Goal: Task Accomplishment & Management: Manage account settings

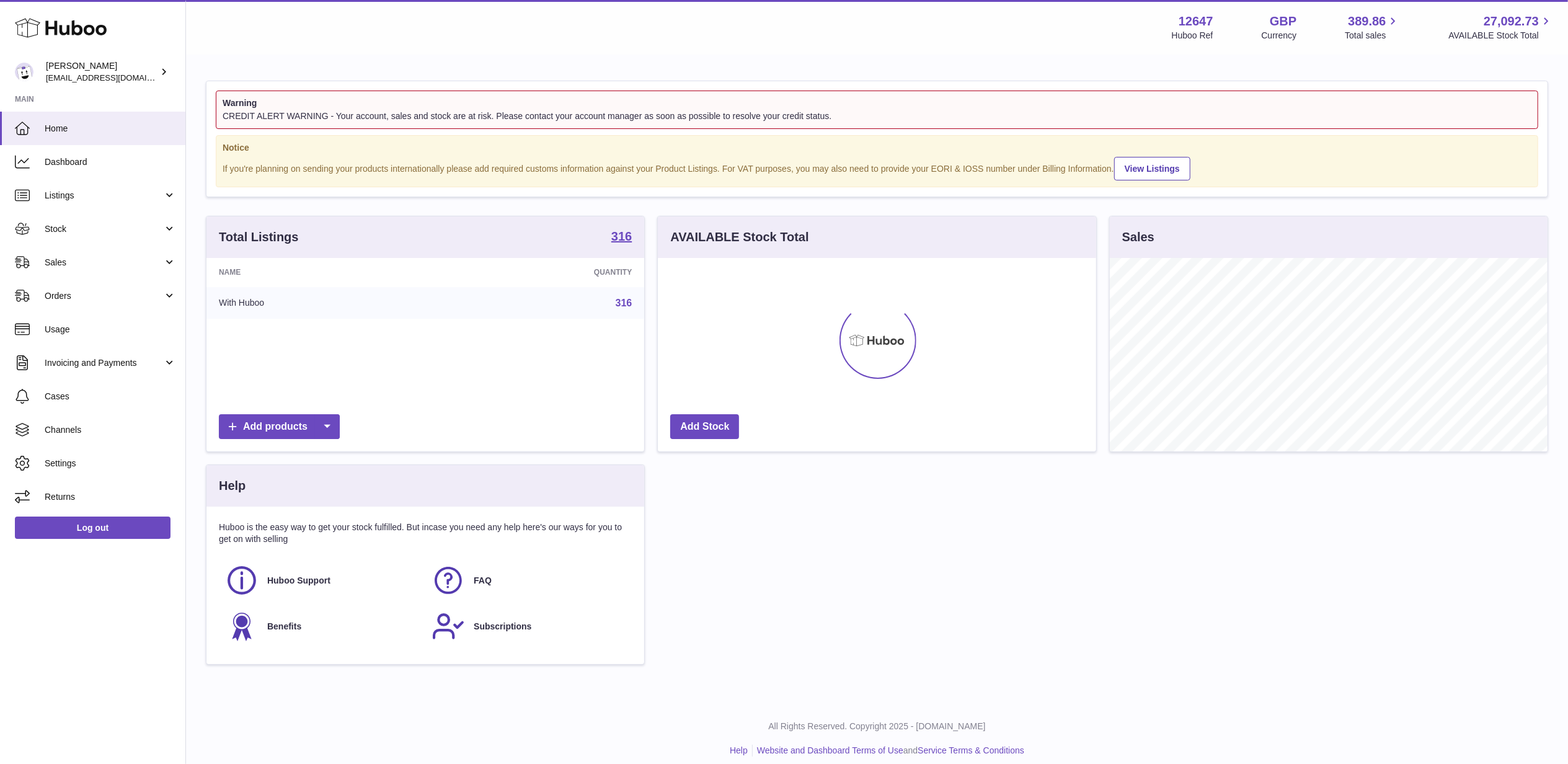
scroll to position [193, 437]
click at [70, 458] on span "Settings" at bounding box center [110, 464] width 131 height 12
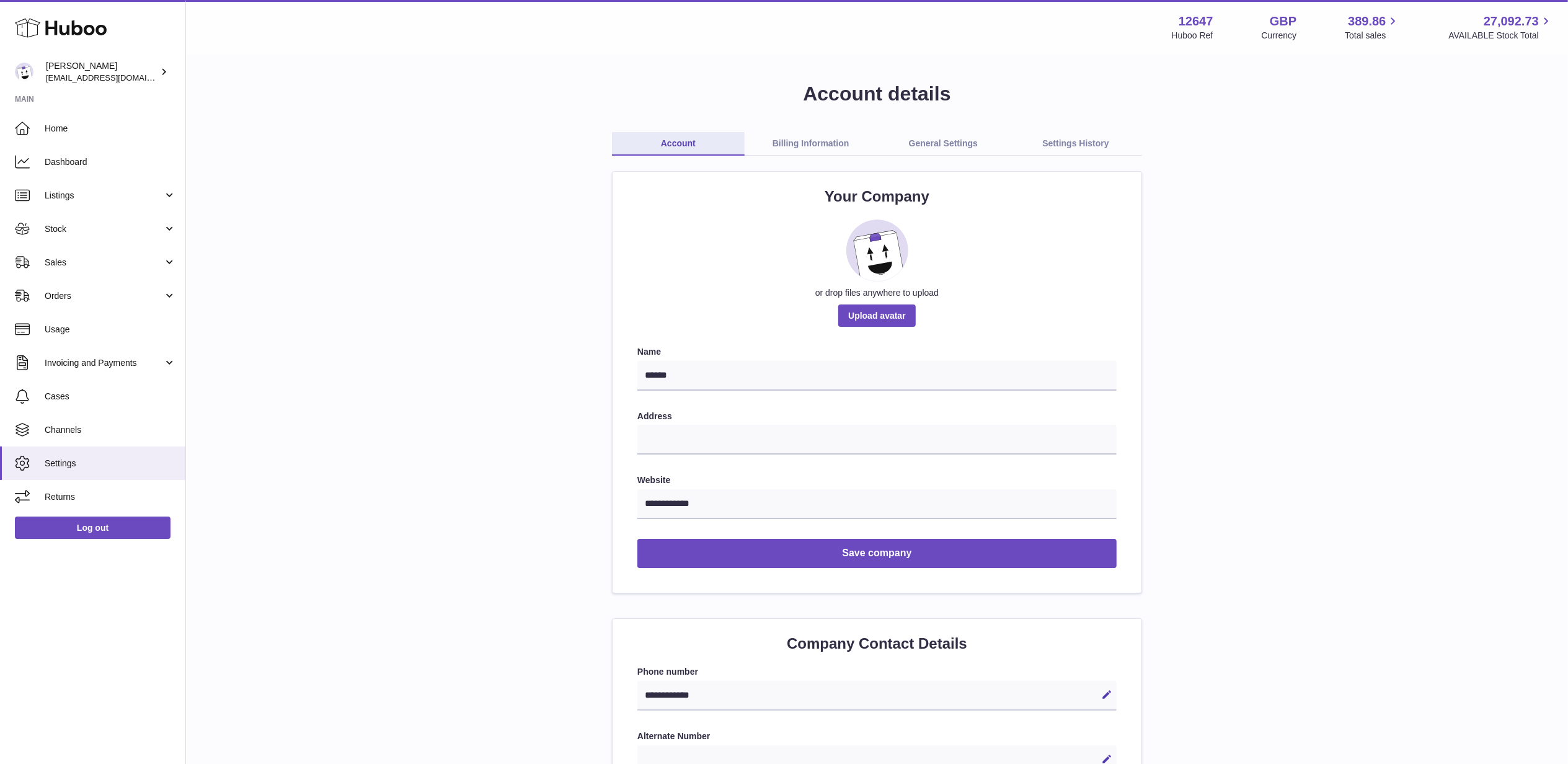
click at [825, 152] on link "Billing Information" at bounding box center [811, 144] width 132 height 23
click at [815, 143] on link "Billing Information" at bounding box center [811, 144] width 132 height 23
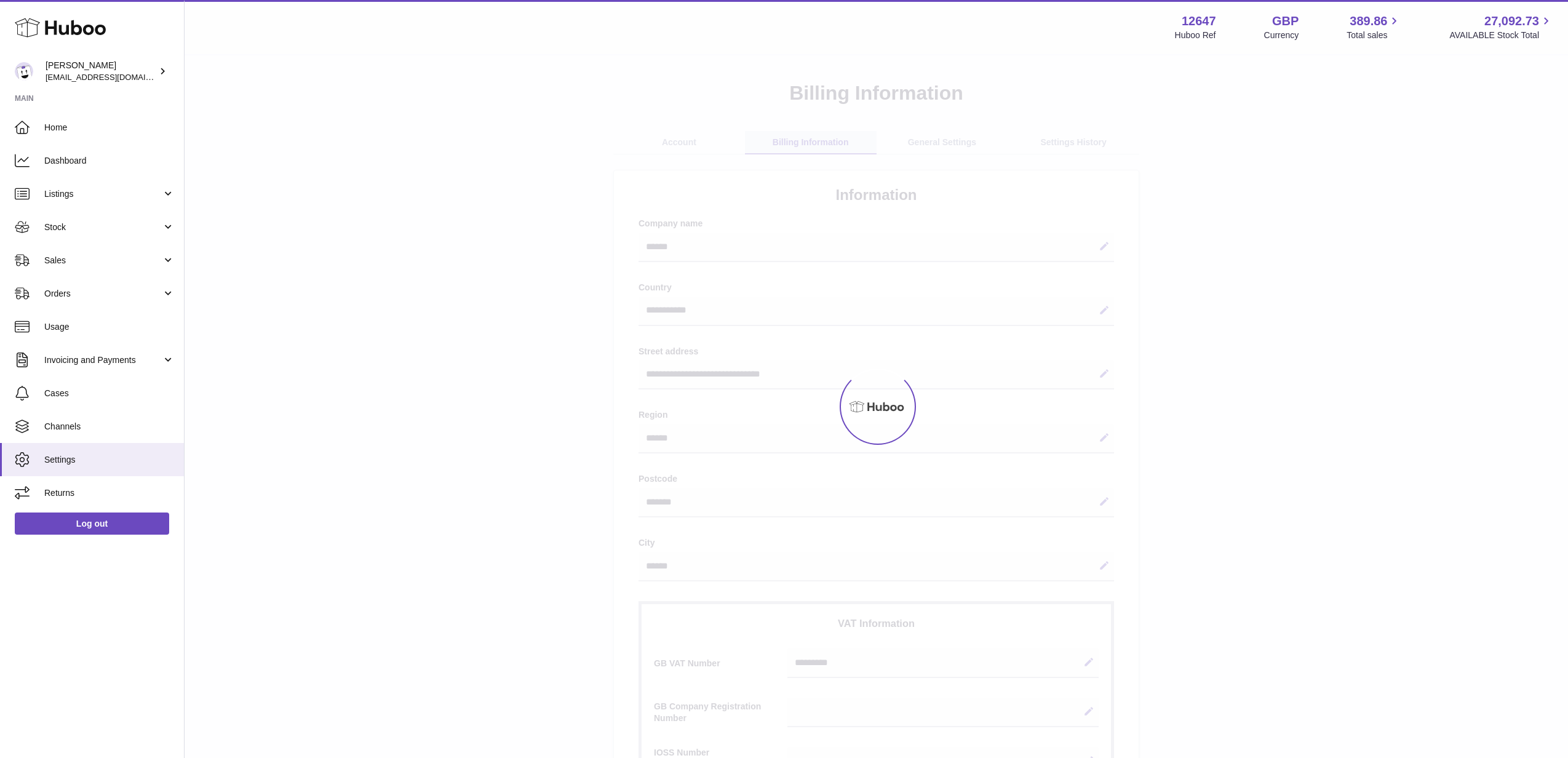
select select "**"
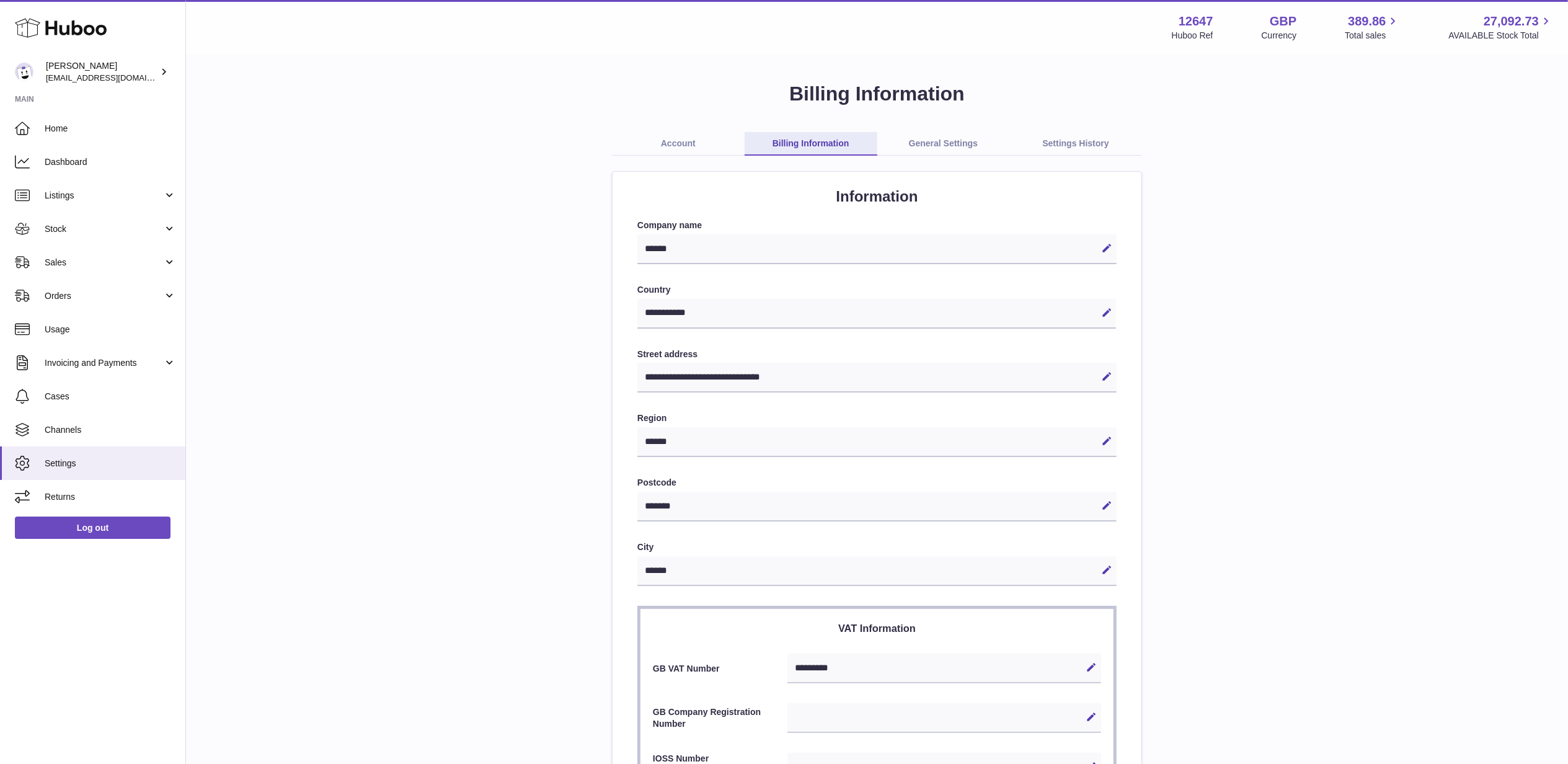
click at [940, 145] on link "General Settings" at bounding box center [943, 144] width 132 height 23
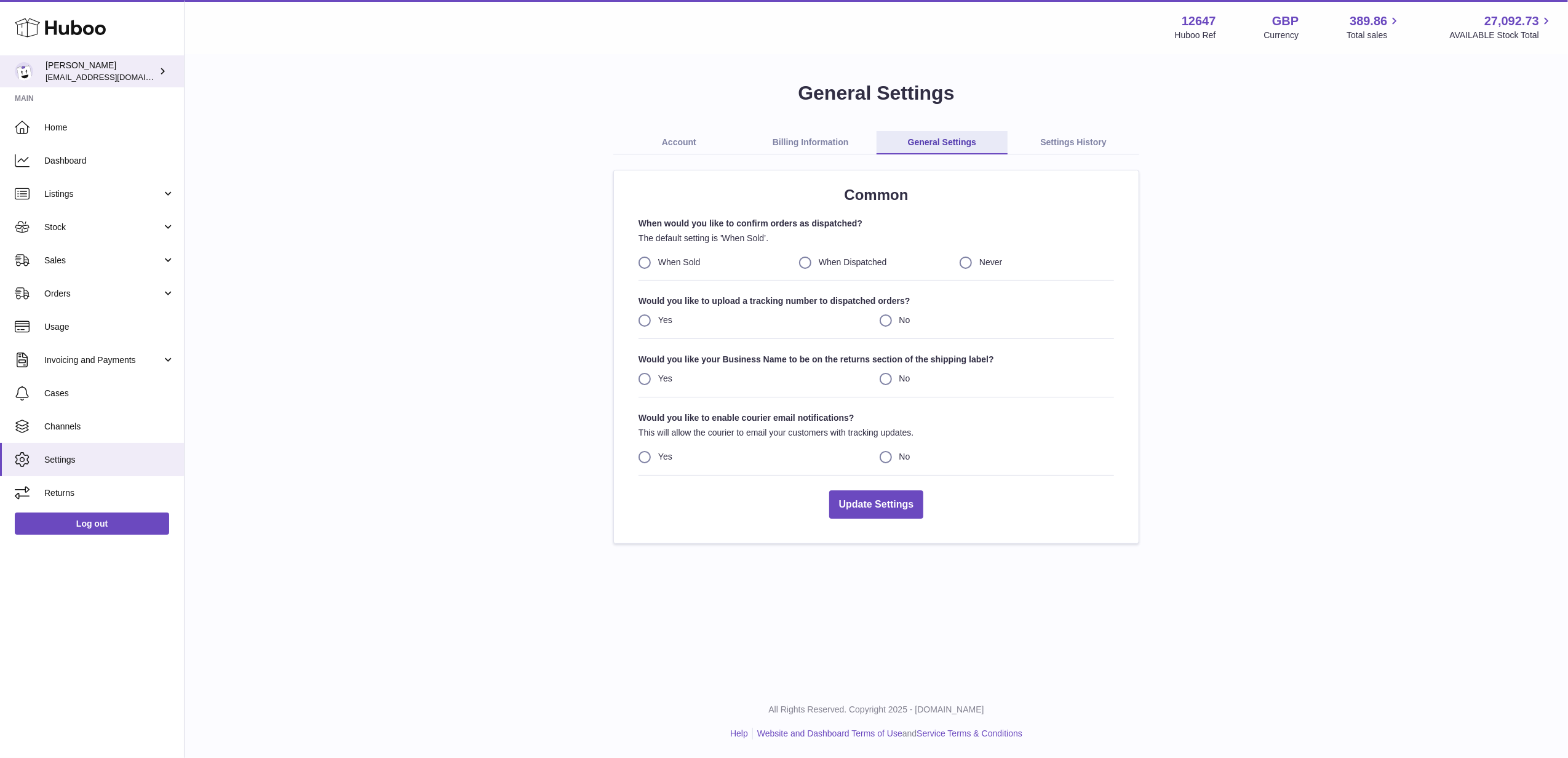
click at [96, 72] on span "[EMAIL_ADDRESS][DOMAIN_NAME]" at bounding box center [113, 77] width 135 height 10
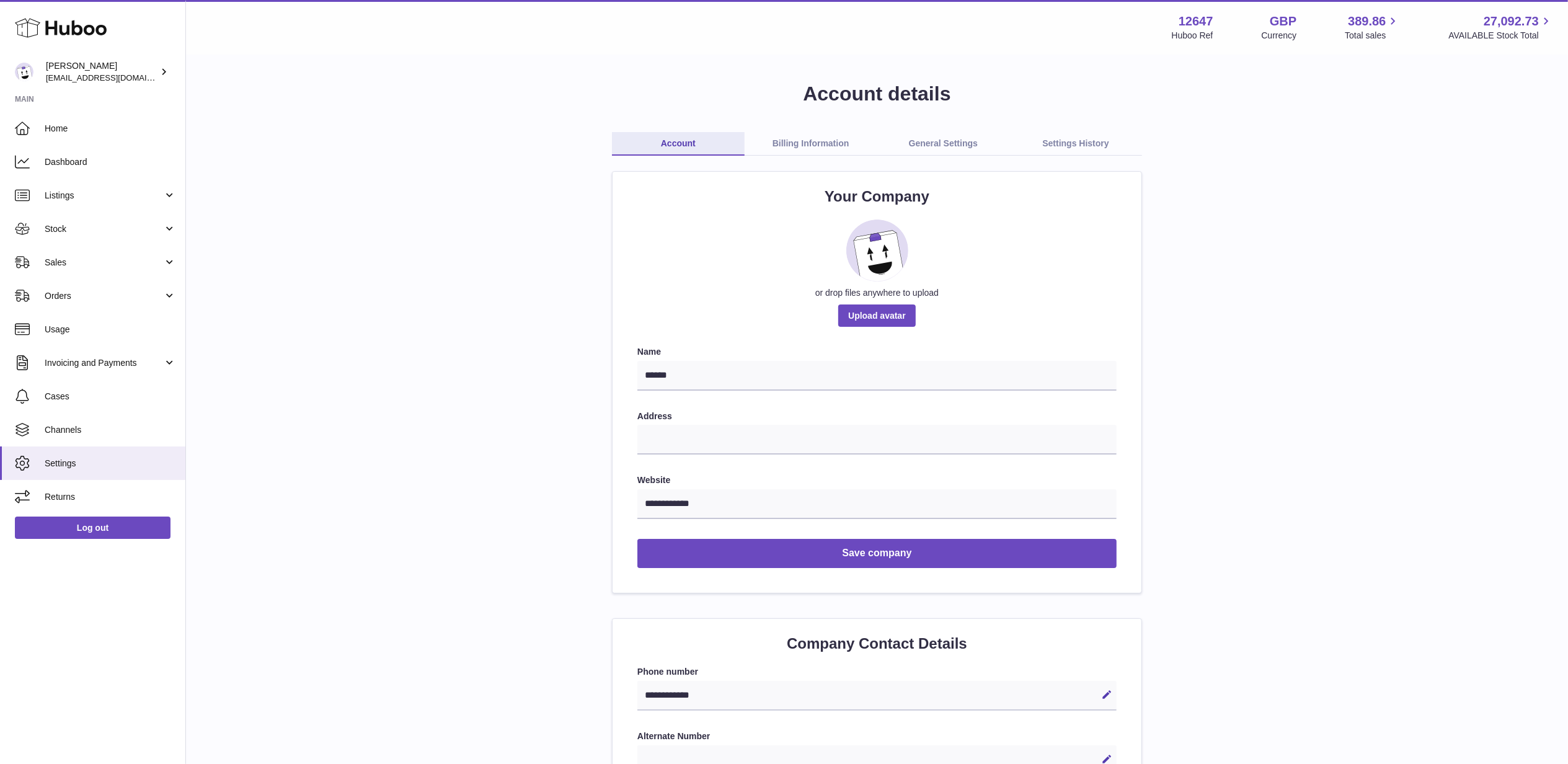
click at [951, 141] on link "General Settings" at bounding box center [943, 144] width 132 height 23
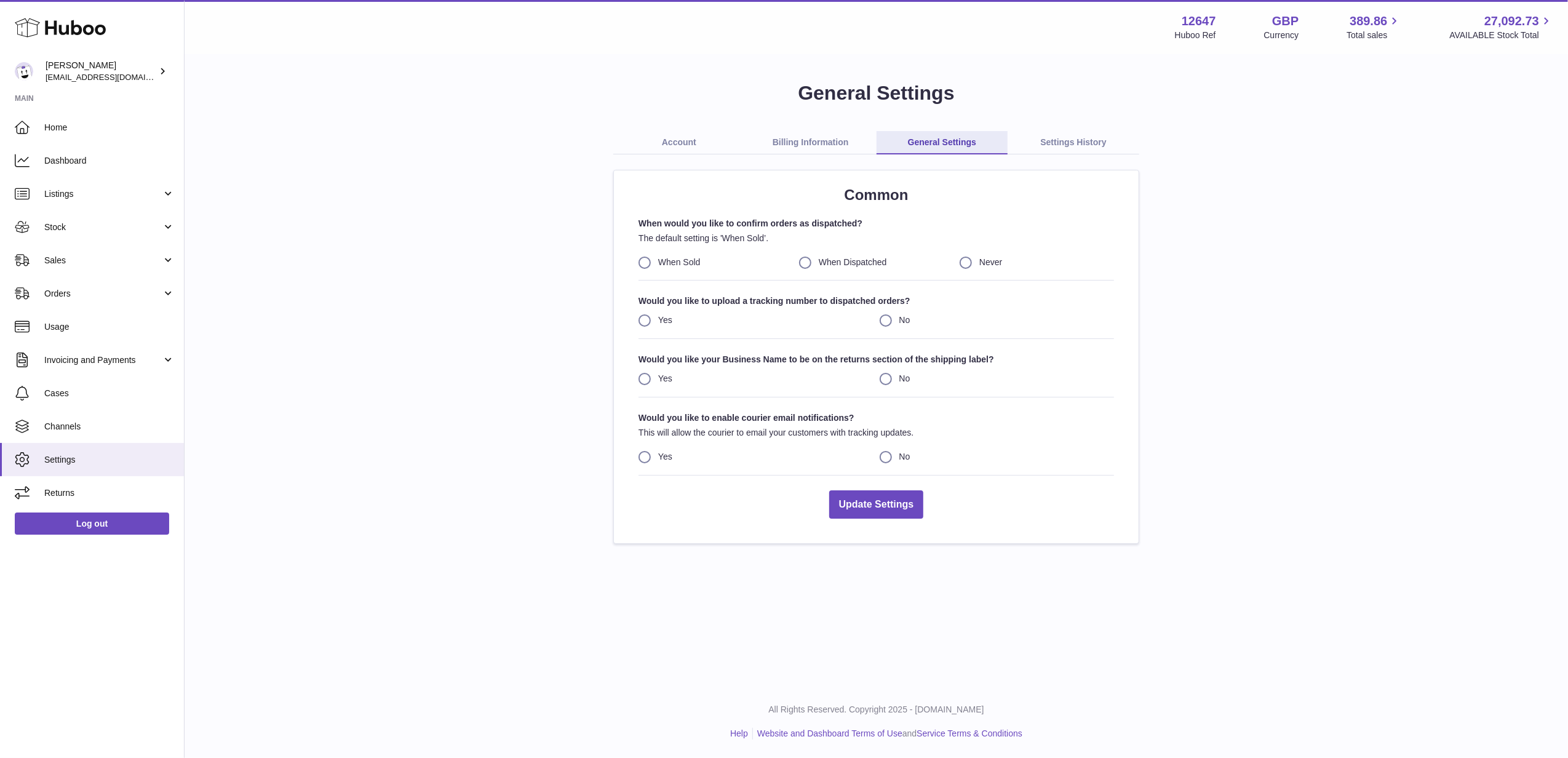
click at [1061, 133] on link "Settings History" at bounding box center [1073, 143] width 131 height 23
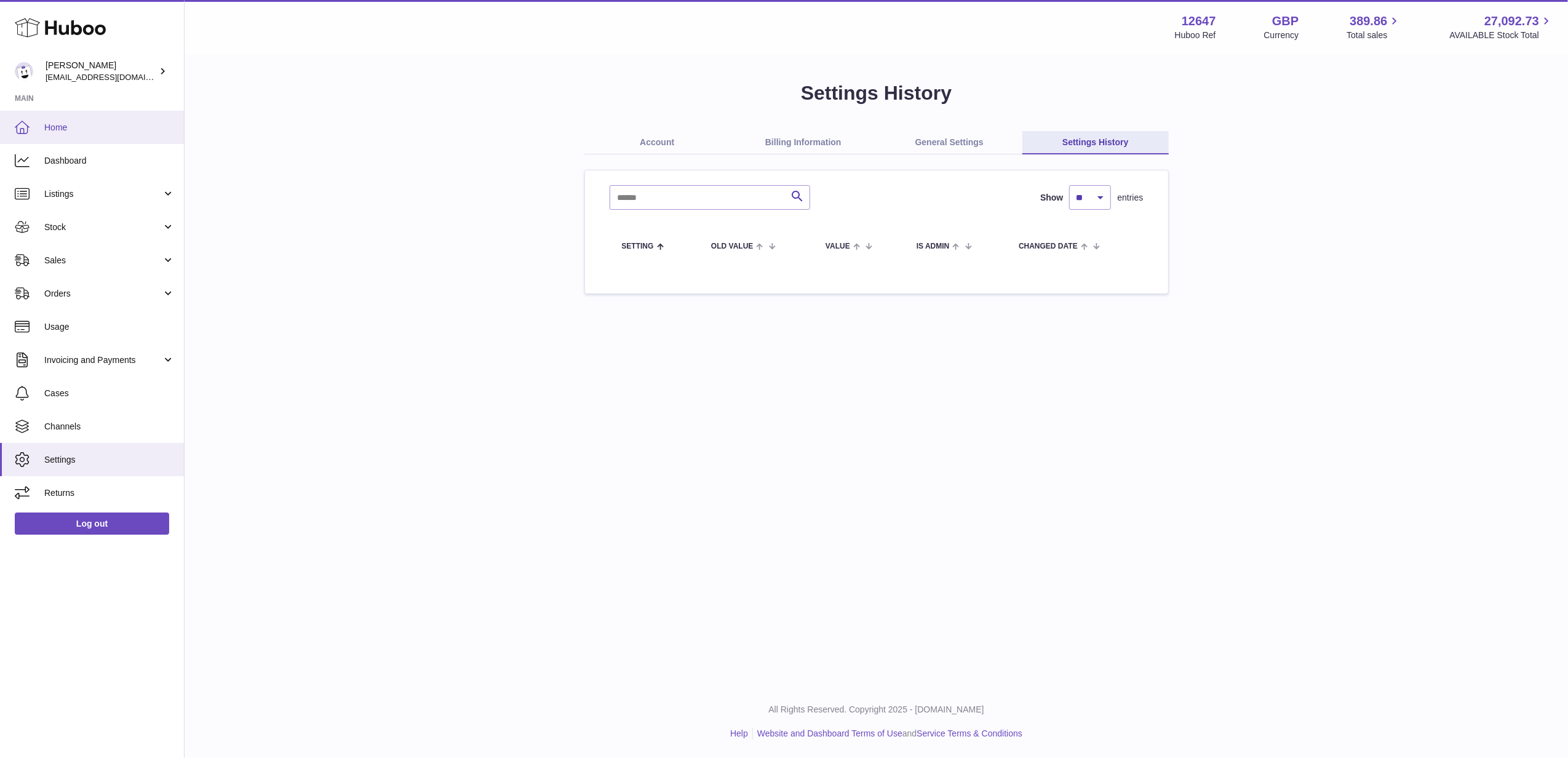
click at [41, 133] on link "Home" at bounding box center [92, 127] width 184 height 33
